Goal: Find specific page/section: Find specific page/section

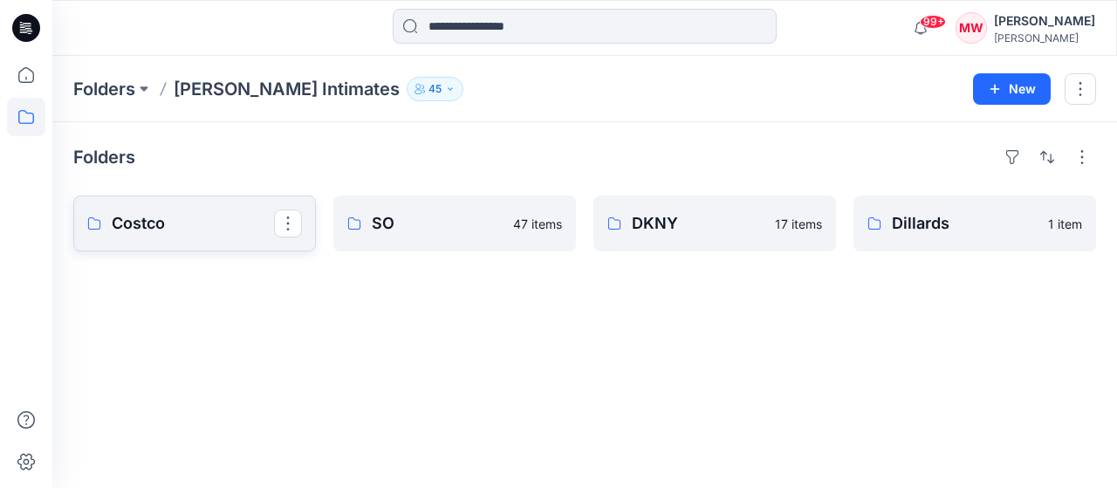
click at [237, 209] on link "Costco" at bounding box center [194, 223] width 243 height 56
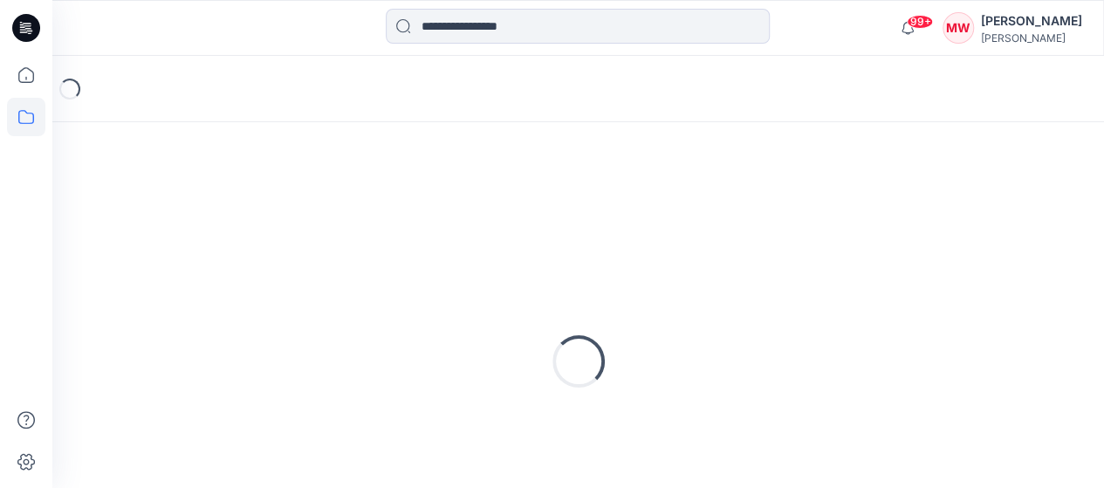
click at [237, 209] on div "Loading..." at bounding box center [578, 361] width 1010 height 436
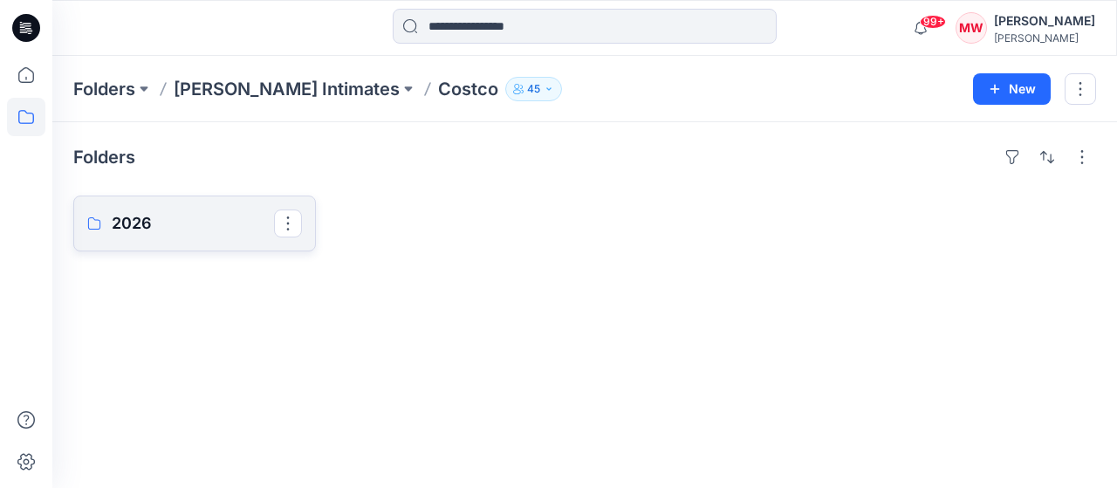
click at [202, 235] on p "2026" at bounding box center [193, 223] width 162 height 24
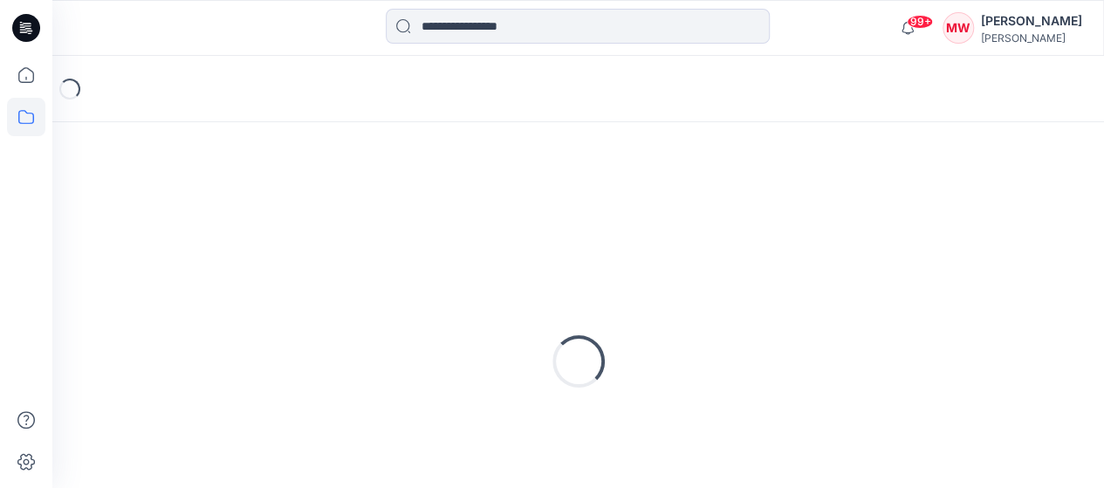
click at [202, 235] on div "Loading..." at bounding box center [578, 361] width 1010 height 436
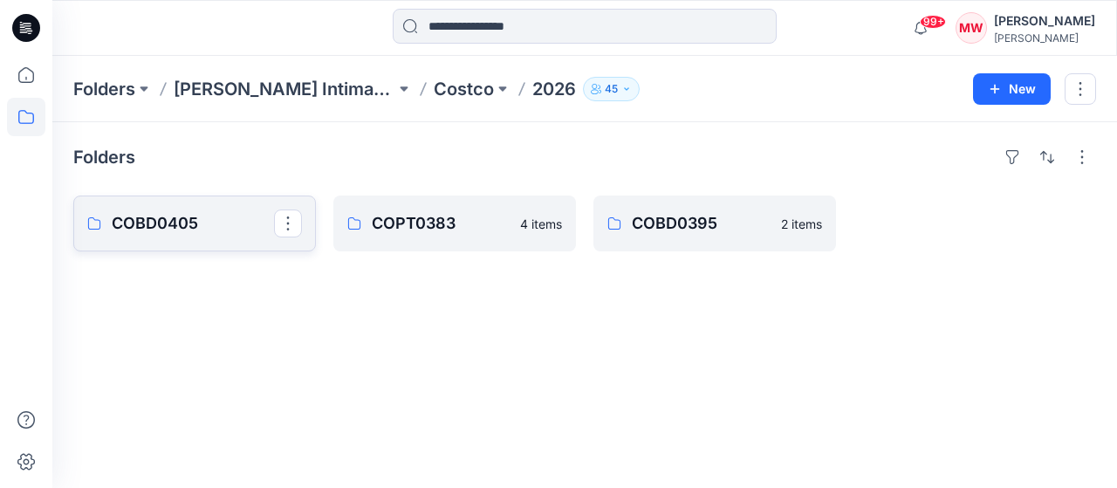
click at [223, 214] on p "COBD0405" at bounding box center [193, 223] width 162 height 24
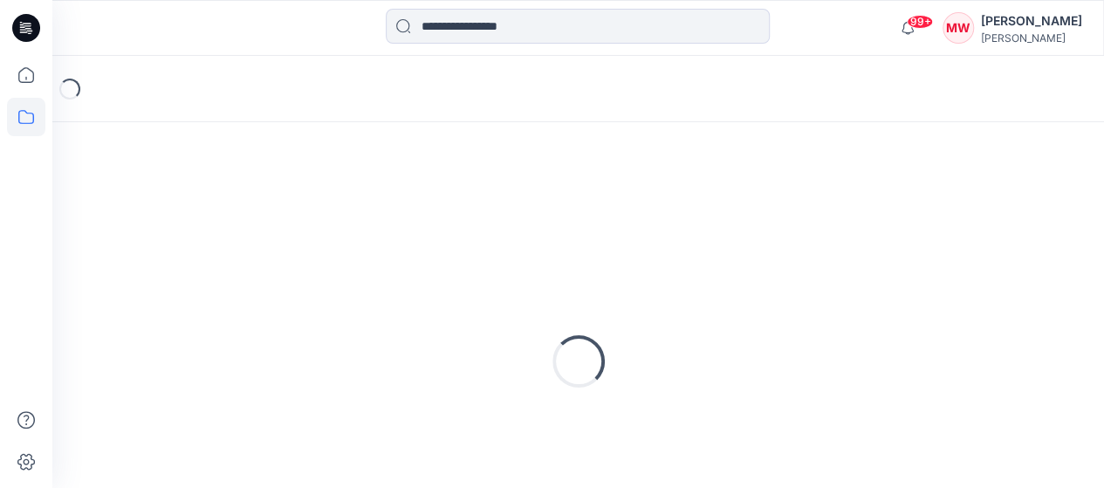
click at [223, 214] on div "Loading..." at bounding box center [578, 361] width 1010 height 436
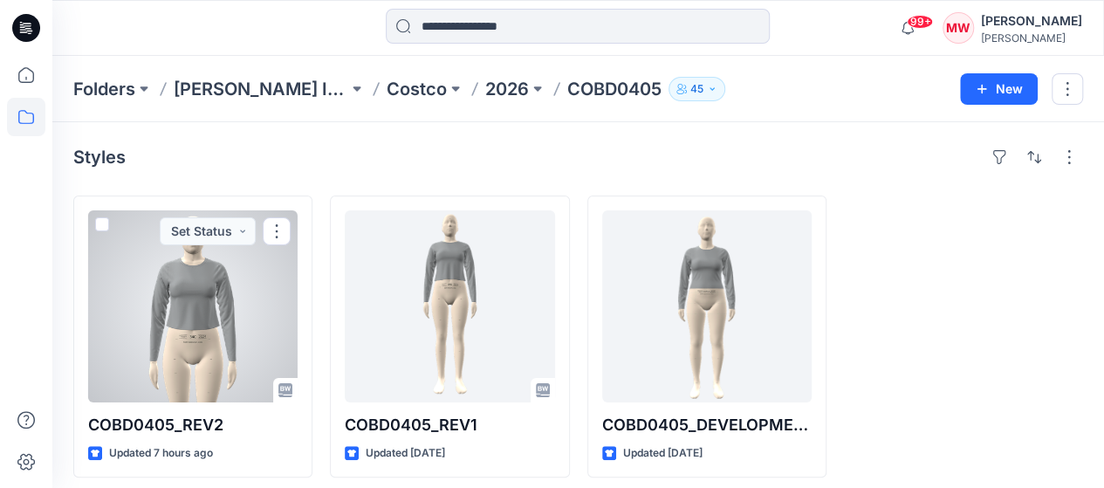
click at [271, 303] on div at bounding box center [192, 306] width 209 height 192
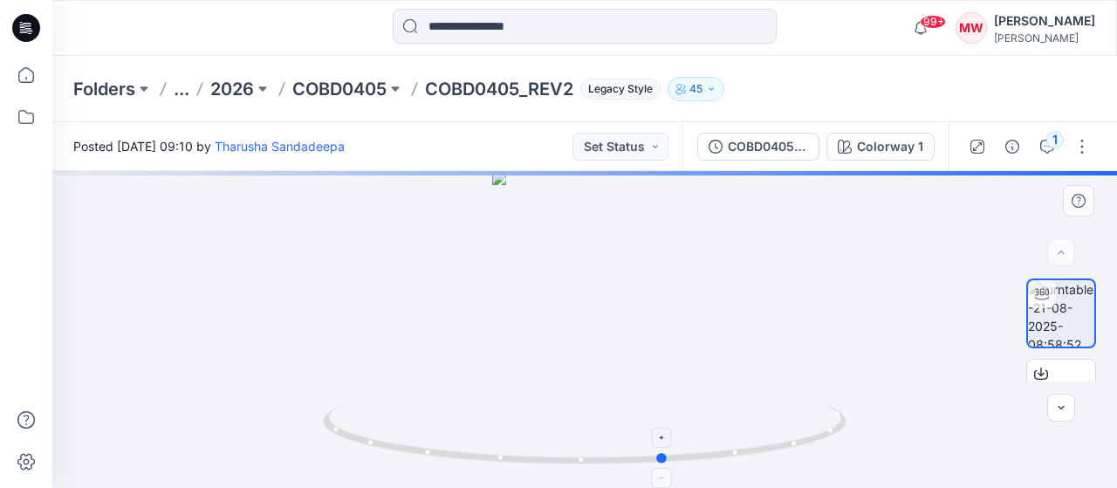
drag, startPoint x: 586, startPoint y: 463, endPoint x: 667, endPoint y: 458, distance: 80.4
click at [667, 458] on circle at bounding box center [663, 458] width 10 height 10
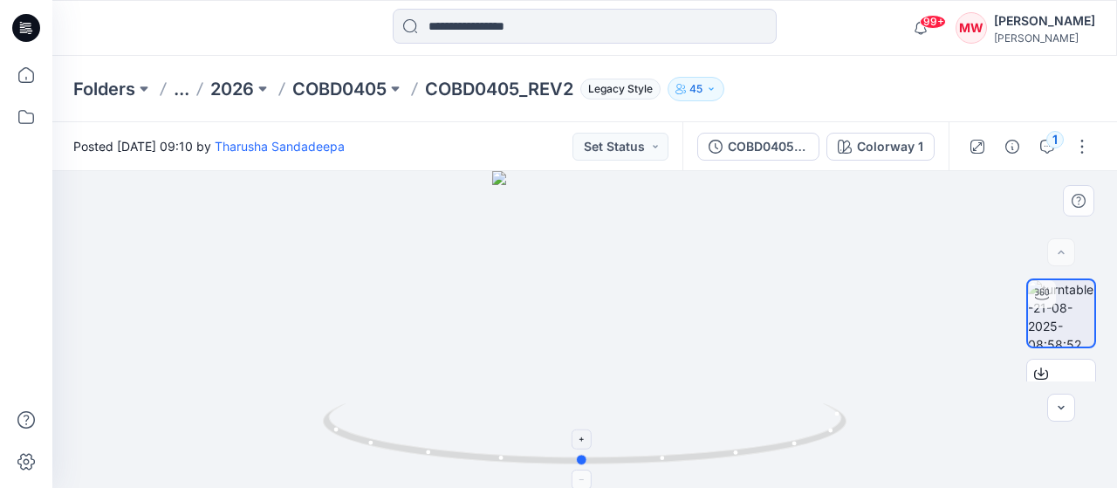
drag, startPoint x: 659, startPoint y: 458, endPoint x: 576, endPoint y: 472, distance: 84.1
click at [576, 469] on icon at bounding box center [587, 435] width 528 height 65
drag, startPoint x: 619, startPoint y: 322, endPoint x: 654, endPoint y: 327, distance: 36.2
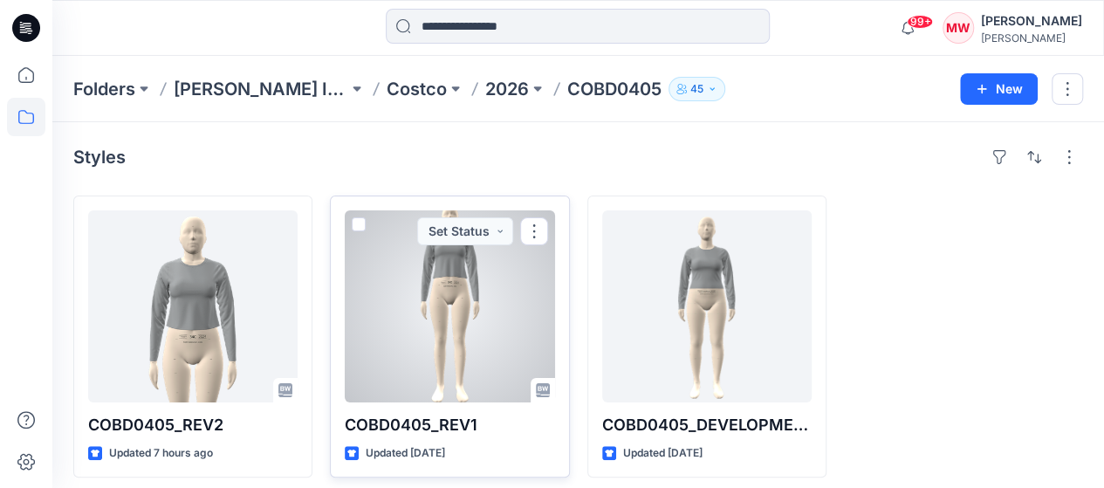
click at [470, 300] on div at bounding box center [449, 306] width 209 height 192
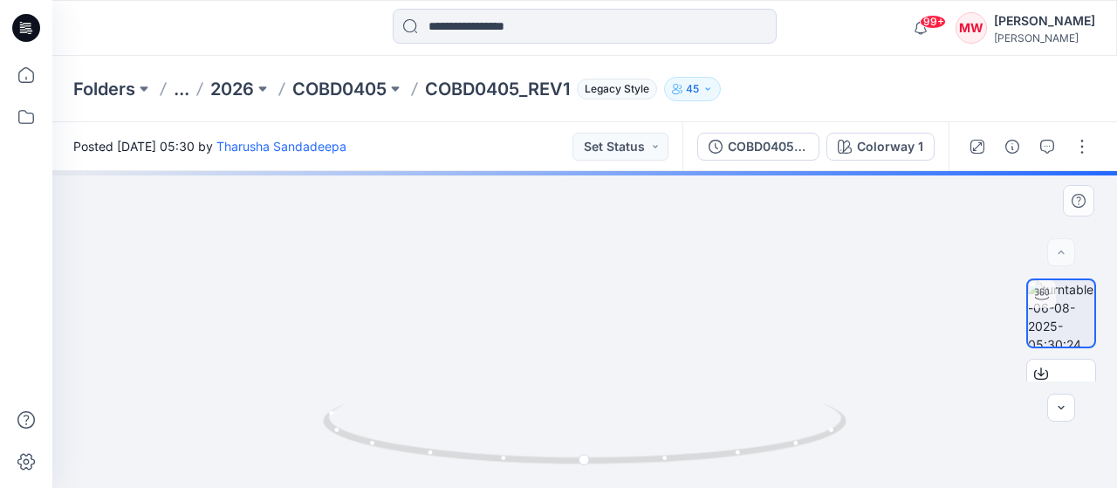
click at [600, 332] on img at bounding box center [584, 213] width 295 height 549
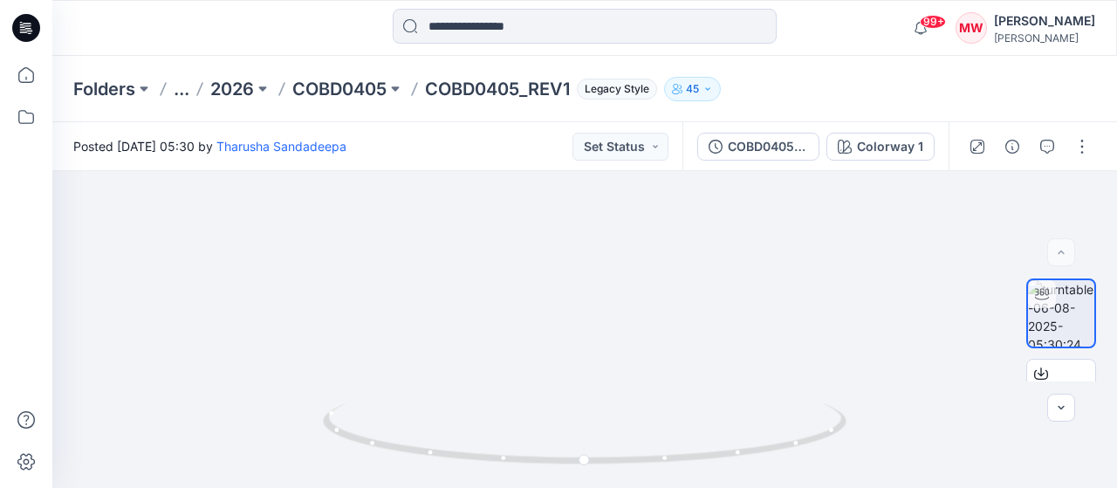
drag, startPoint x: 600, startPoint y: 332, endPoint x: 573, endPoint y: 499, distance: 168.9
click at [573, 487] on html "99+ Notifications Tharusha Sandadeepa shared COBD0405_REV2 in COBD0405 (Unknown…" at bounding box center [558, 244] width 1117 height 488
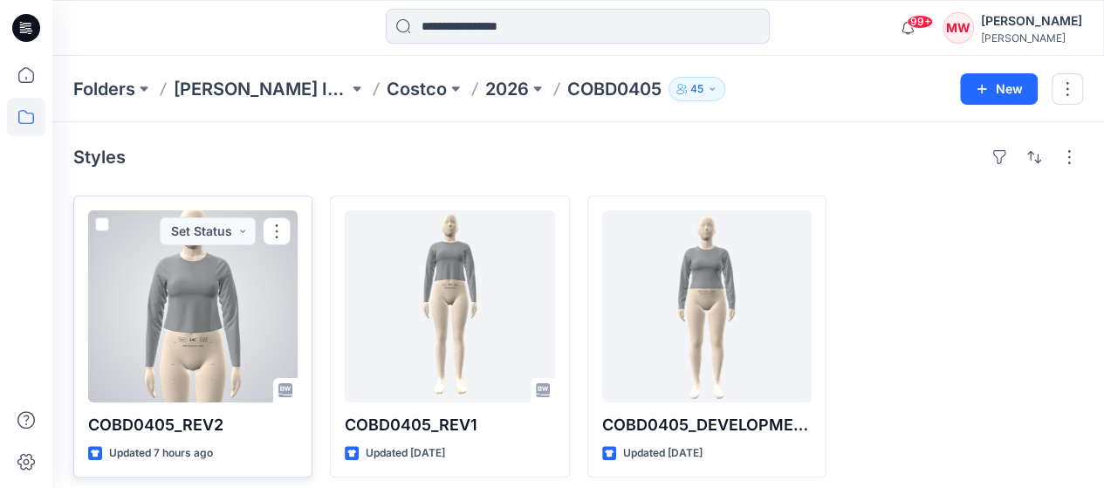
click at [216, 284] on div at bounding box center [192, 306] width 209 height 192
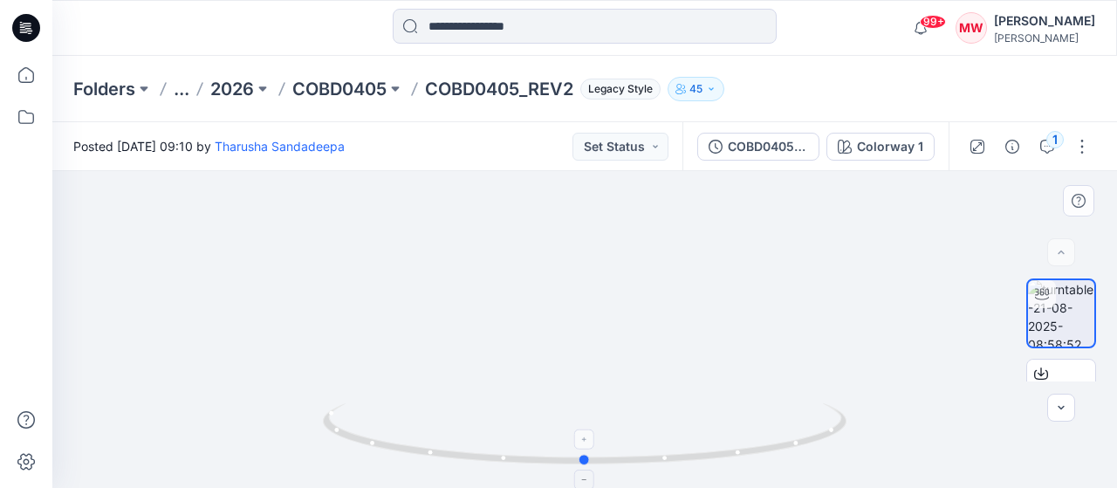
click at [587, 467] on icon at bounding box center [587, 435] width 528 height 65
drag, startPoint x: 587, startPoint y: 467, endPoint x: 603, endPoint y: 474, distance: 17.2
click at [603, 469] on icon at bounding box center [587, 435] width 528 height 65
